Goal: Information Seeking & Learning: Find specific fact

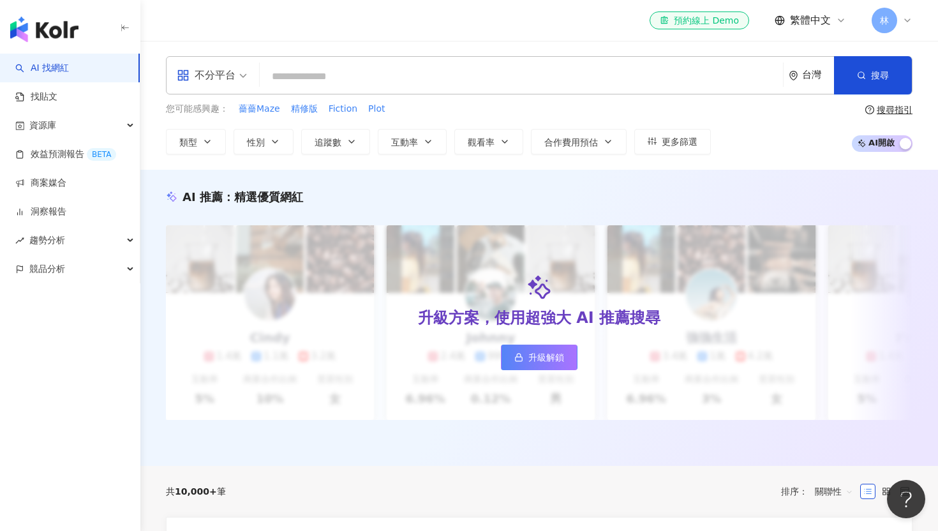
click at [433, 78] on input "search" at bounding box center [521, 76] width 513 height 24
type input "**********"
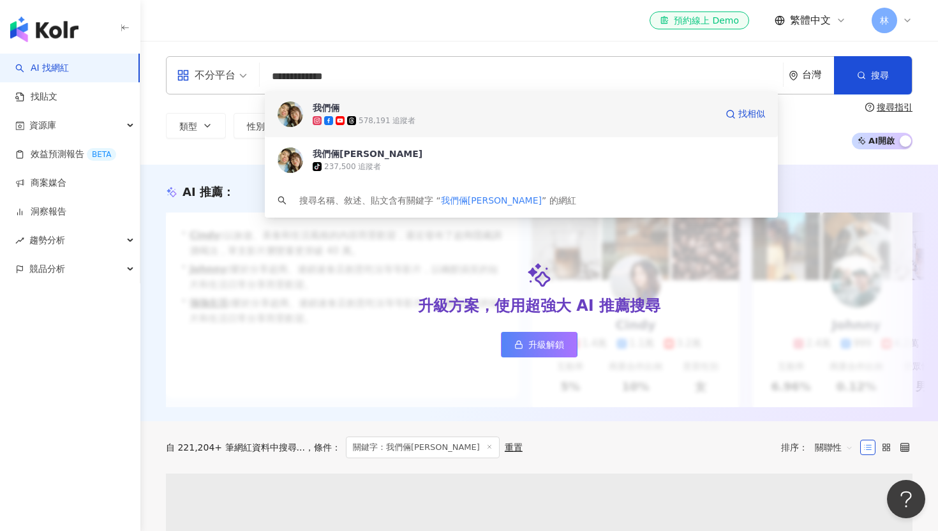
click at [436, 106] on span "我們倆" at bounding box center [514, 107] width 403 height 13
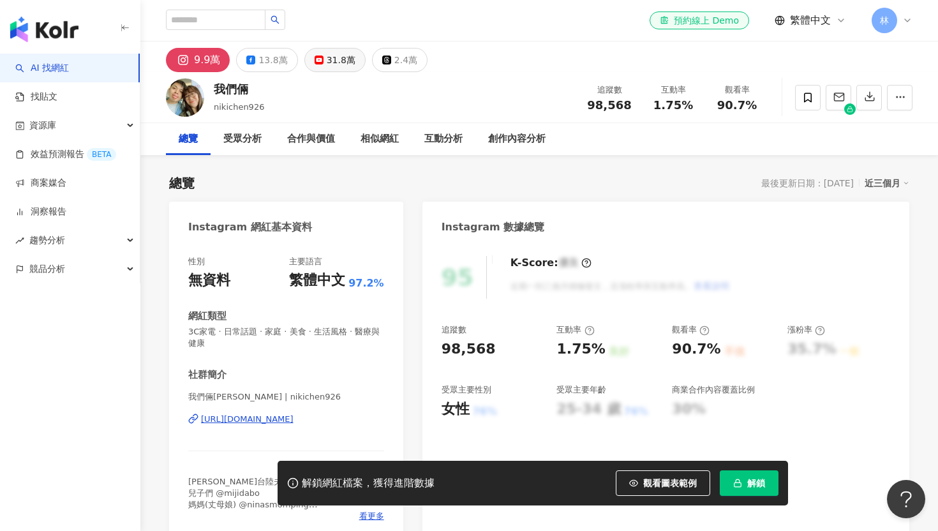
click at [327, 64] on div "31.8萬" at bounding box center [341, 60] width 29 height 18
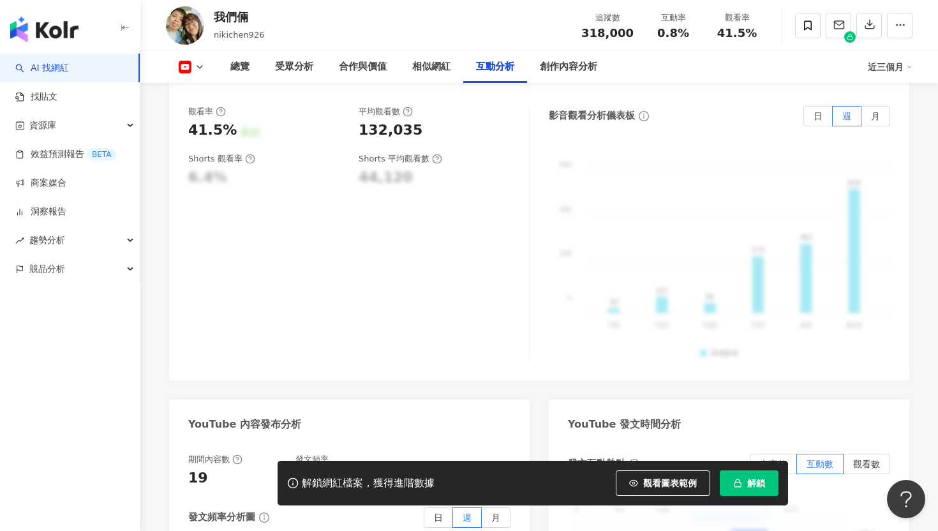
scroll to position [2537, 0]
drag, startPoint x: 359, startPoint y: 111, endPoint x: 420, endPoint y: 111, distance: 61.3
click at [420, 120] on div "132,035" at bounding box center [438, 130] width 158 height 20
copy div "132,035"
